Goal: Information Seeking & Learning: Learn about a topic

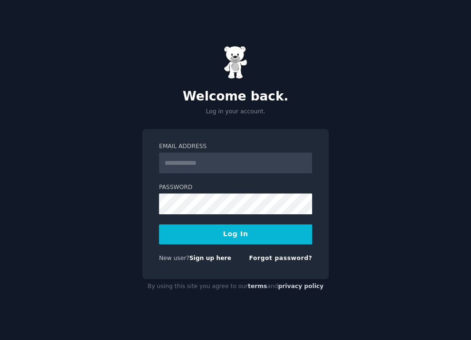
click at [210, 160] on input "Email Address" at bounding box center [235, 162] width 153 height 21
drag, startPoint x: 129, startPoint y: 200, endPoint x: 147, endPoint y: 200, distance: 18.1
click at [129, 200] on div "Welcome back. Log in your account. Email Address Password Log In New user? Sign…" at bounding box center [235, 170] width 471 height 340
click at [159, 173] on div at bounding box center [159, 173] width 0 height 0
click at [235, 183] on div "Email Address" at bounding box center [235, 198] width 153 height 31
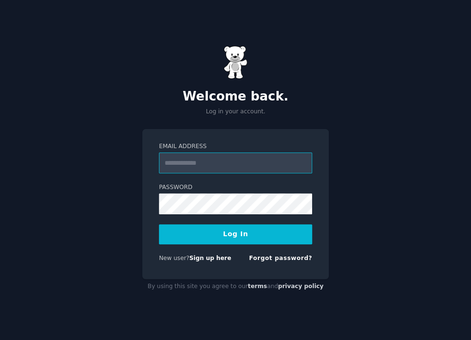
click at [219, 162] on input "Email Address" at bounding box center [235, 162] width 153 height 21
drag, startPoint x: 359, startPoint y: 204, endPoint x: 366, endPoint y: 207, distance: 7.7
click at [360, 204] on div "Welcome back. Log in your account. Email Address Password Log In New user? Sign…" at bounding box center [235, 170] width 471 height 340
click at [240, 157] on input "Email Address" at bounding box center [235, 162] width 153 height 21
paste input "**********"
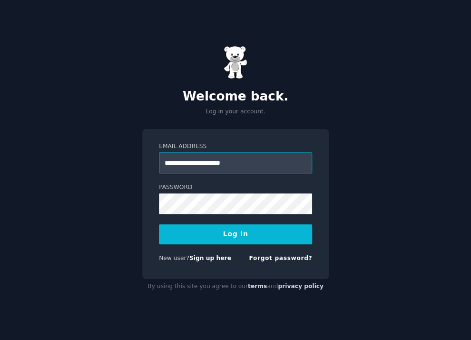
type input "**********"
click at [215, 234] on button "Log In" at bounding box center [235, 234] width 153 height 20
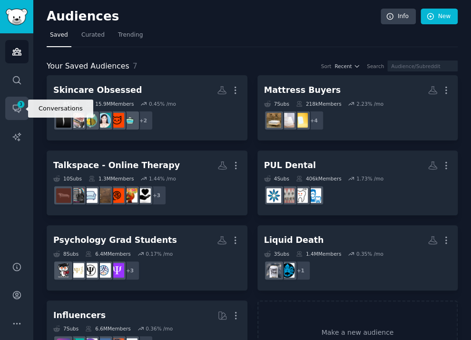
click at [12, 105] on icon "Sidebar" at bounding box center [17, 108] width 10 height 10
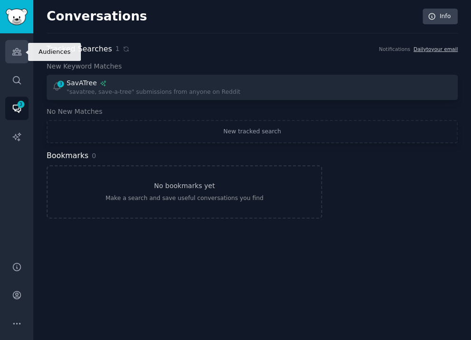
click at [17, 51] on icon "Sidebar" at bounding box center [16, 52] width 9 height 7
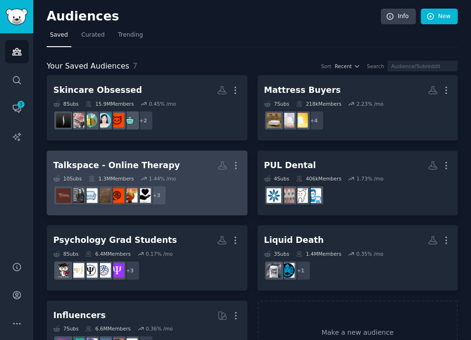
click at [159, 162] on h2 "Talkspace - Online Therapy More" at bounding box center [146, 165] width 187 height 17
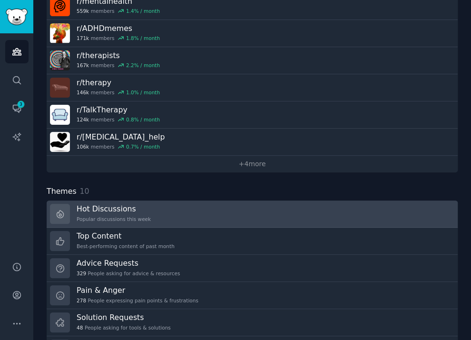
scroll to position [190, 0]
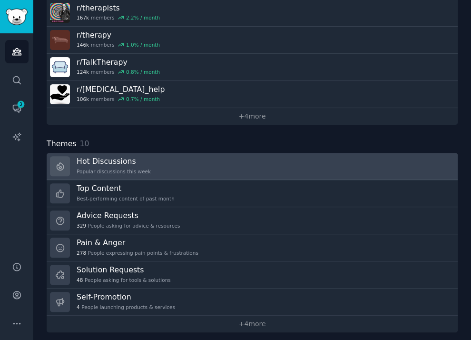
click at [200, 158] on link "Hot Discussions Popular discussions this week" at bounding box center [252, 166] width 411 height 27
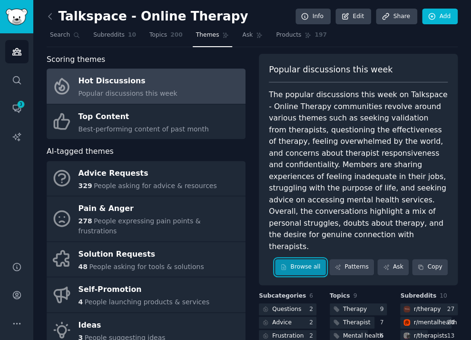
click at [321, 259] on link "Browse all" at bounding box center [300, 267] width 51 height 16
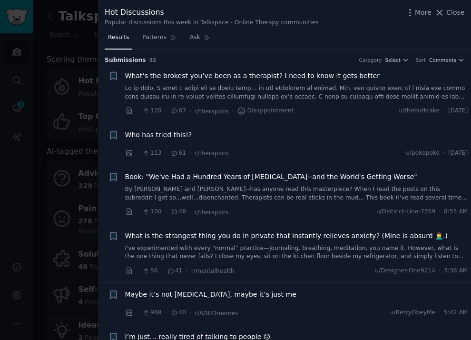
click at [72, 10] on div at bounding box center [235, 170] width 471 height 340
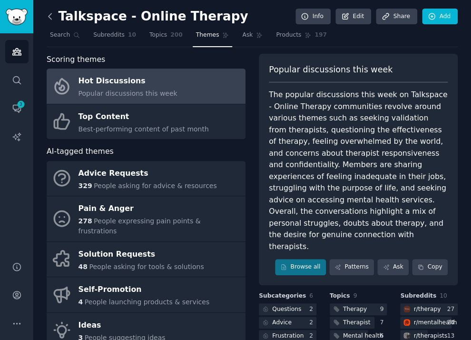
click at [51, 19] on icon at bounding box center [50, 16] width 10 height 10
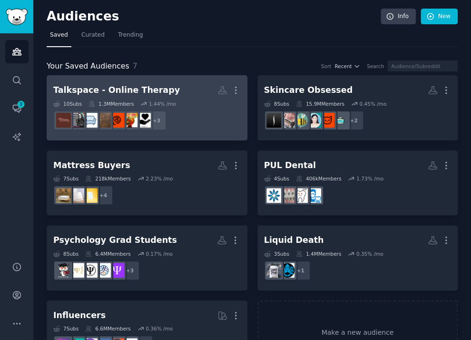
click at [151, 89] on div "Talkspace - Online Therapy" at bounding box center [116, 90] width 126 height 12
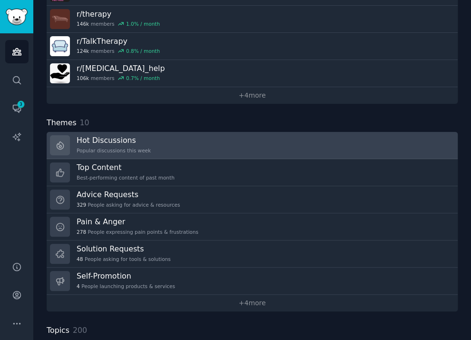
scroll to position [190, 0]
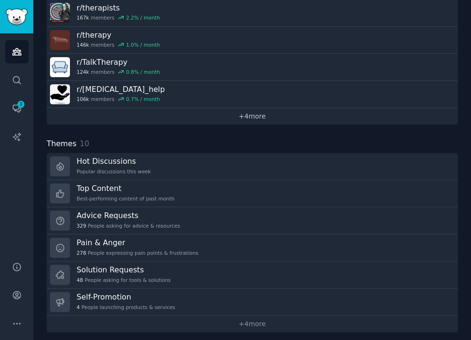
click at [277, 114] on link "+ 4 more" at bounding box center [252, 116] width 411 height 17
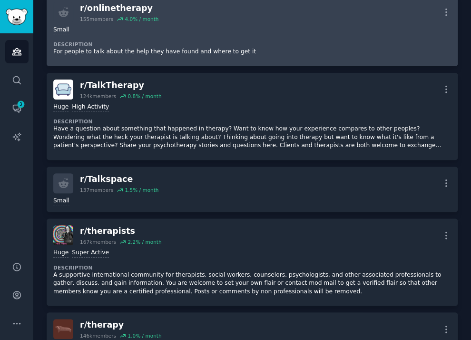
scroll to position [475, 0]
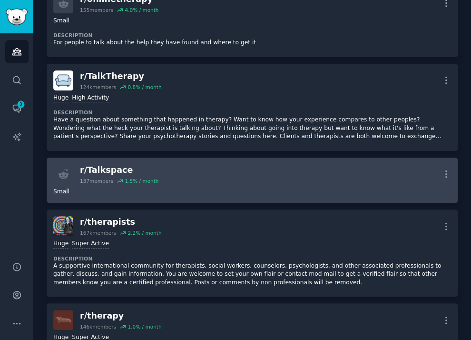
click at [254, 184] on div "Small" at bounding box center [252, 190] width 398 height 12
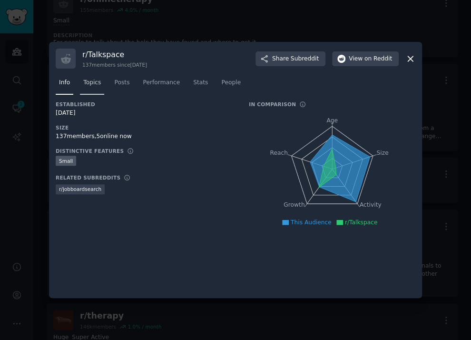
click at [97, 86] on span "Topics" at bounding box center [92, 82] width 18 height 9
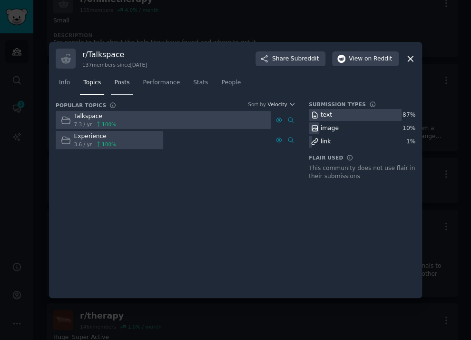
click at [126, 83] on span "Posts" at bounding box center [121, 82] width 15 height 9
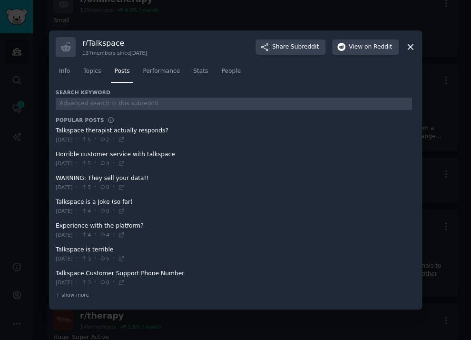
click at [86, 153] on span at bounding box center [234, 158] width 356 height 23
drag, startPoint x: 67, startPoint y: 158, endPoint x: 128, endPoint y: 157, distance: 61.8
click at [68, 159] on div "[DATE] · 5 · 4 ·" at bounding box center [90, 163] width 69 height 9
click at [411, 46] on icon at bounding box center [409, 47] width 5 height 5
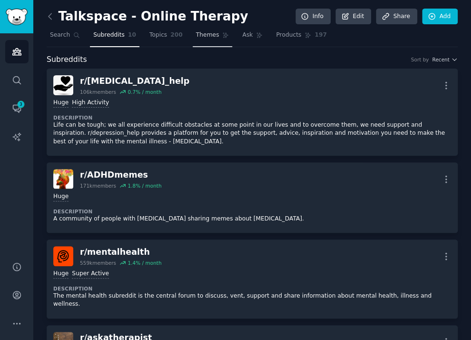
click at [196, 36] on span "Themes" at bounding box center [207, 35] width 23 height 9
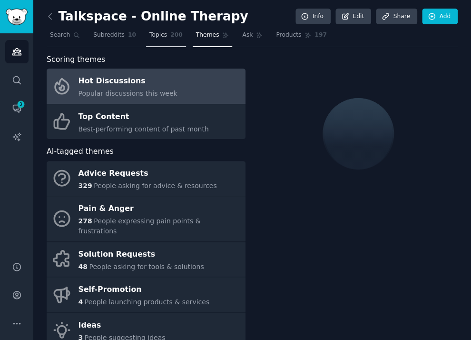
click at [162, 35] on link "Topics 200" at bounding box center [166, 37] width 40 height 19
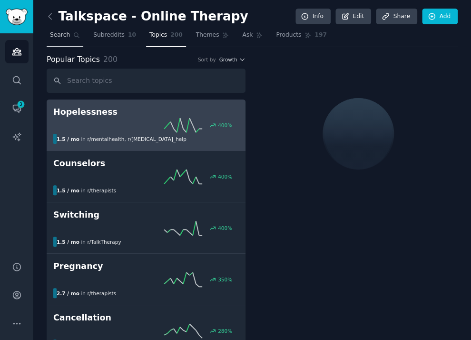
click at [65, 31] on span "Search" at bounding box center [60, 35] width 20 height 9
